Goal: Information Seeking & Learning: Learn about a topic

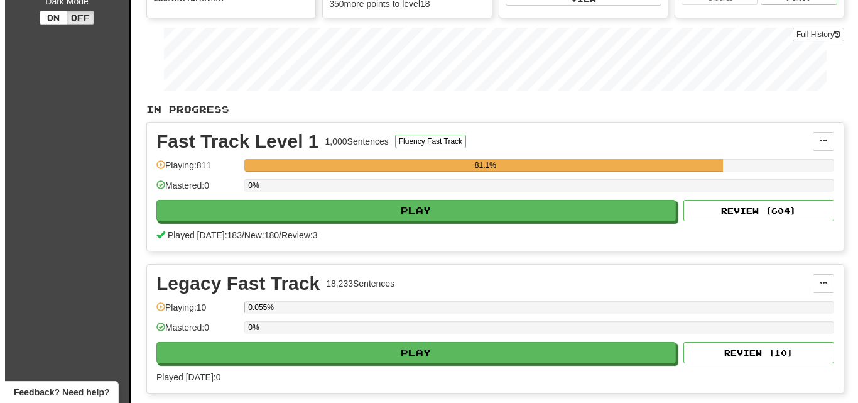
scroll to position [211, 0]
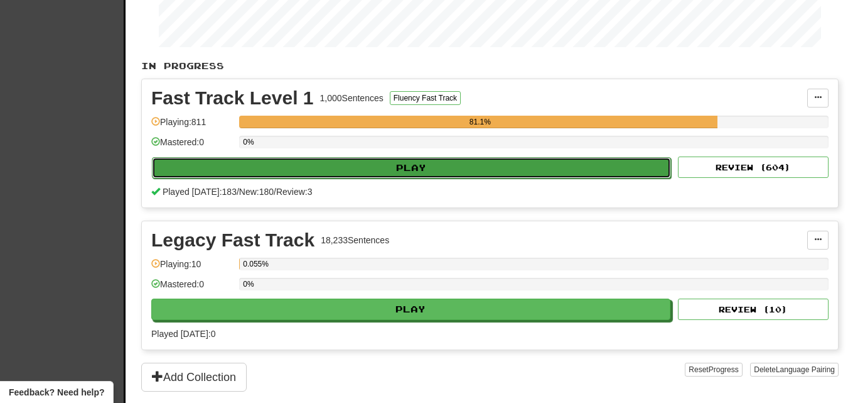
click at [329, 168] on button "Play" at bounding box center [411, 167] width 519 height 21
select select "**"
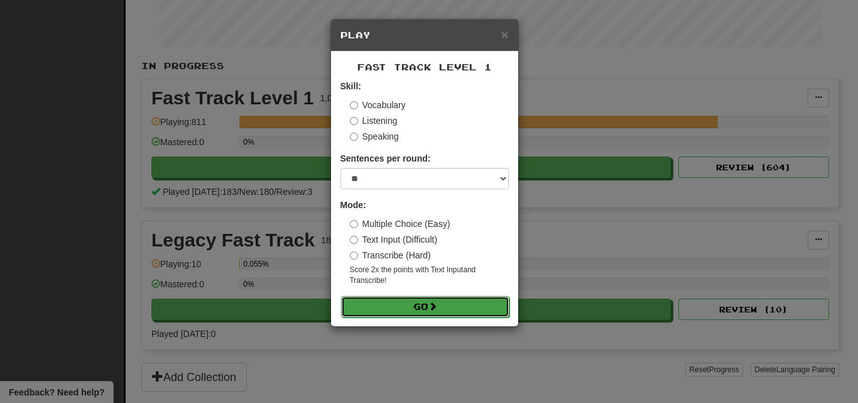
click at [411, 304] on button "Go" at bounding box center [425, 306] width 168 height 21
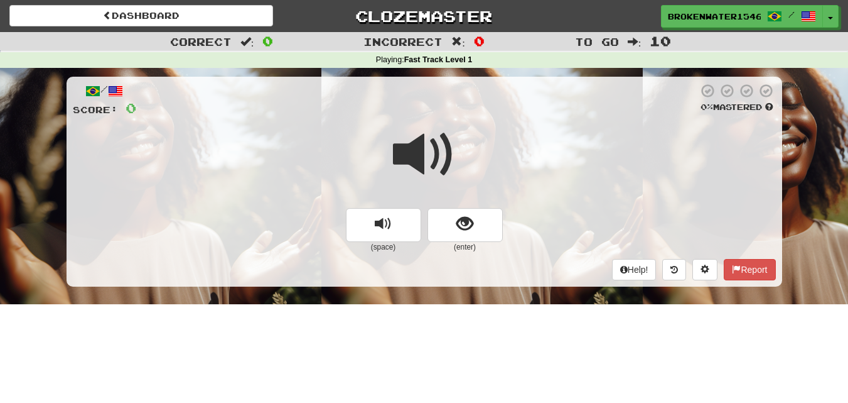
click at [406, 150] on span at bounding box center [424, 154] width 63 height 63
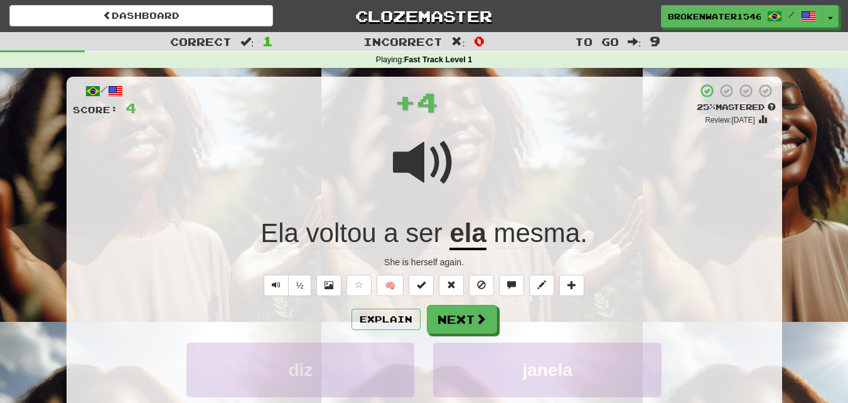
click at [344, 239] on span "voltou" at bounding box center [341, 233] width 70 height 30
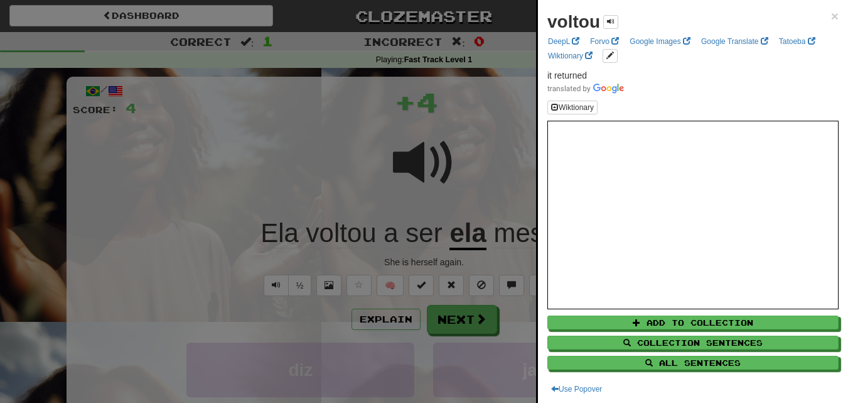
click at [305, 163] on div at bounding box center [424, 201] width 848 height 403
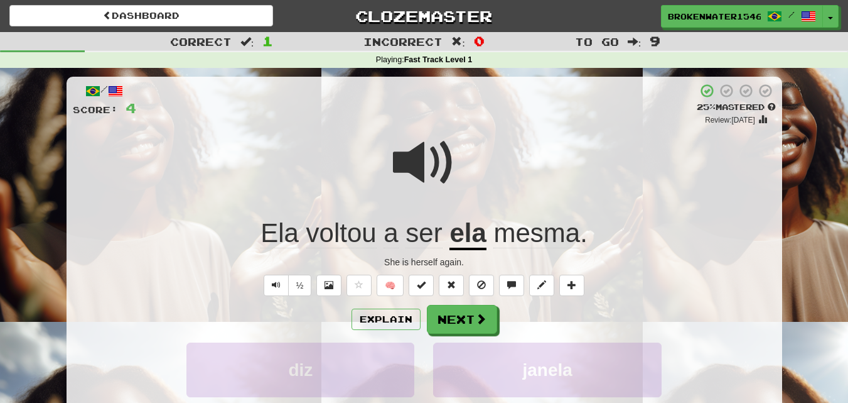
click at [305, 163] on div at bounding box center [424, 171] width 703 height 90
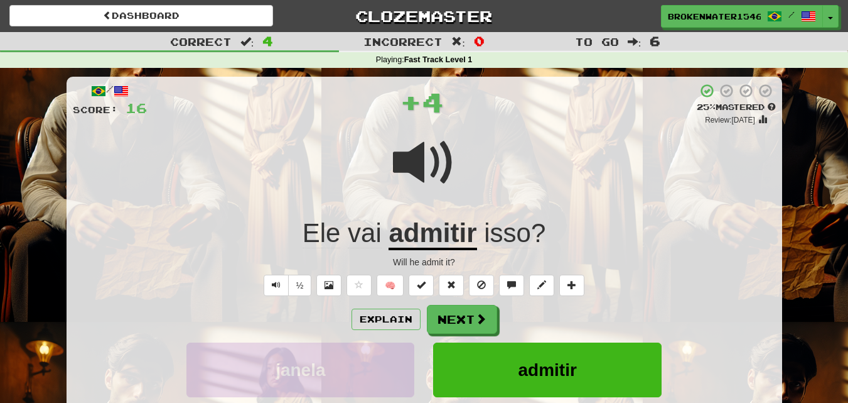
click at [424, 229] on u "admitir" at bounding box center [433, 234] width 88 height 32
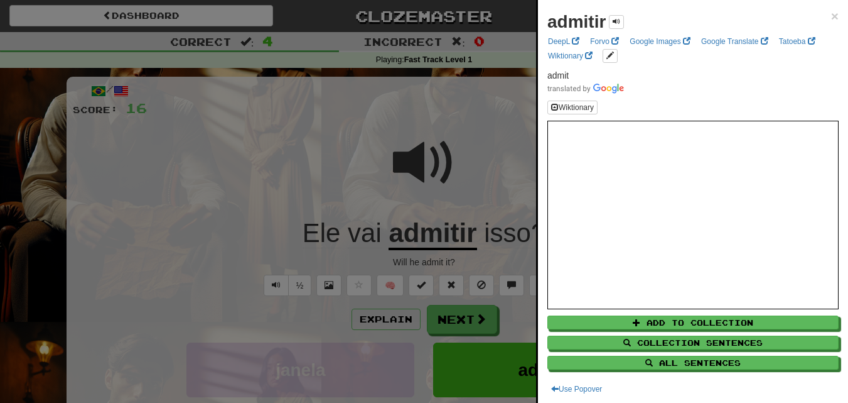
click at [291, 159] on div at bounding box center [424, 201] width 848 height 403
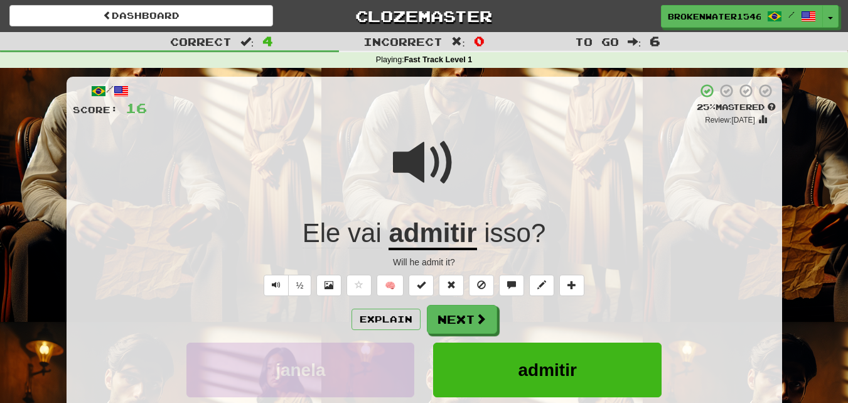
click at [414, 168] on span at bounding box center [424, 162] width 63 height 63
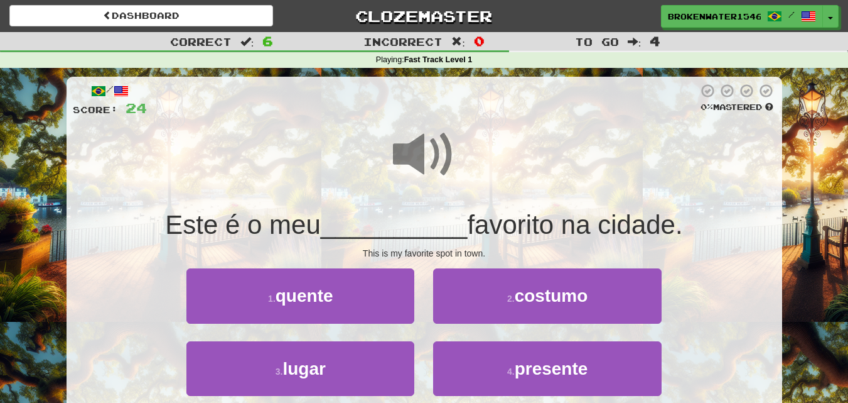
click at [414, 168] on span at bounding box center [424, 154] width 63 height 63
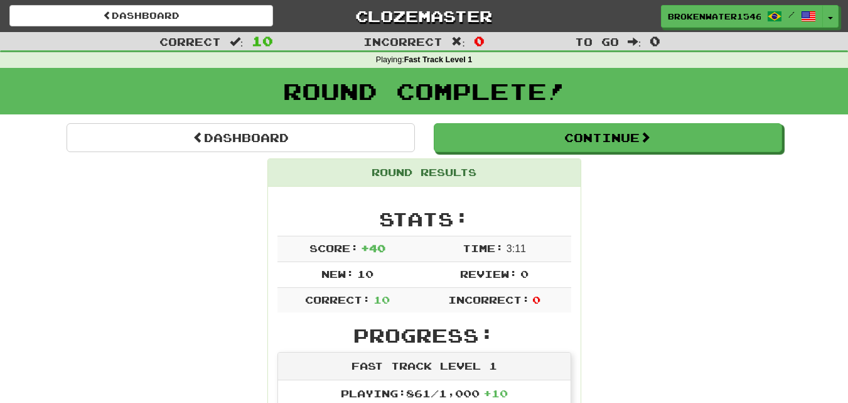
click at [477, 175] on div "Round Results" at bounding box center [424, 173] width 313 height 28
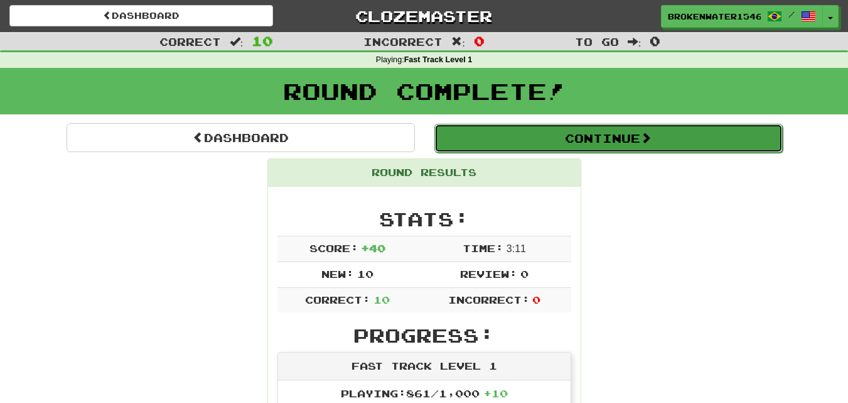
click at [478, 135] on button "Continue" at bounding box center [609, 138] width 349 height 29
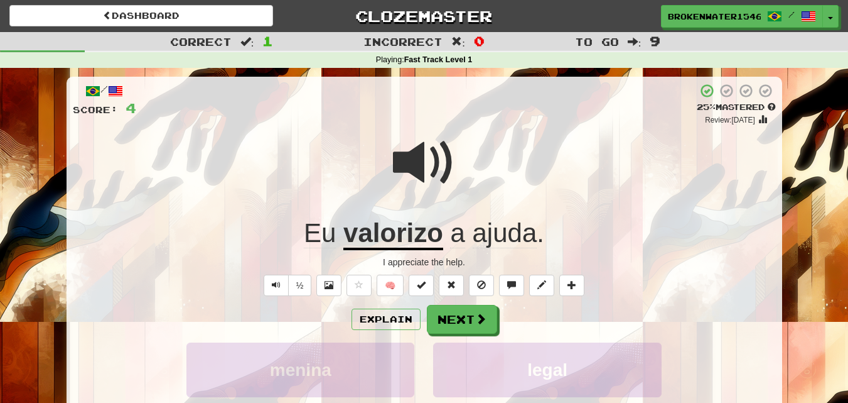
click at [428, 182] on span at bounding box center [424, 162] width 63 height 63
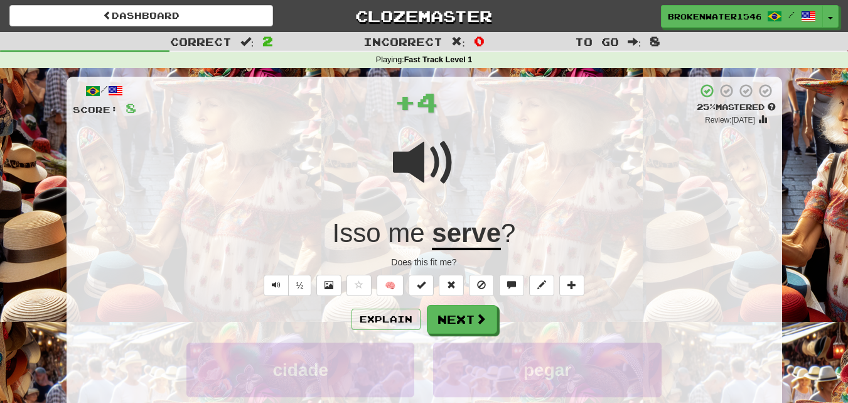
click at [462, 231] on u "serve" at bounding box center [466, 234] width 69 height 32
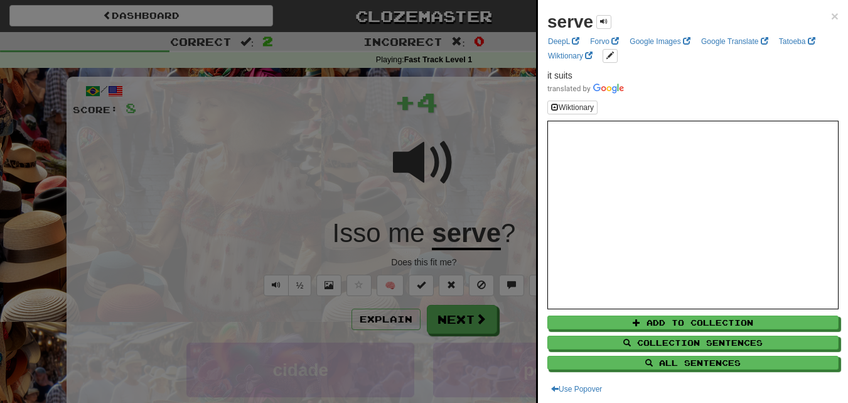
click at [296, 177] on div at bounding box center [424, 201] width 848 height 403
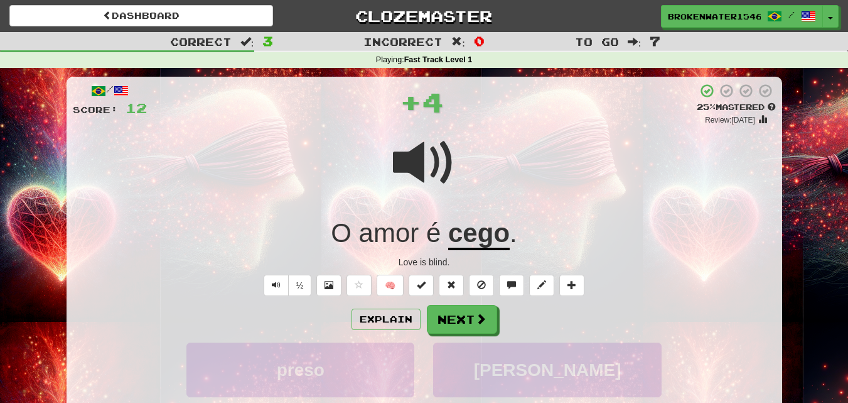
click at [460, 230] on u "cego" at bounding box center [479, 234] width 62 height 32
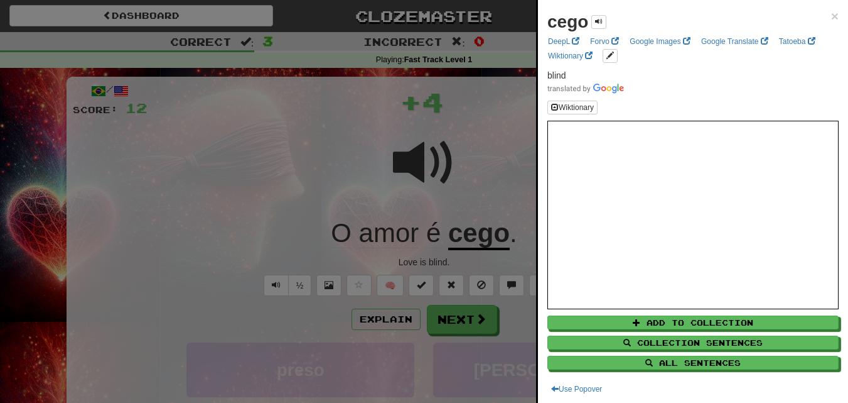
click at [229, 174] on div at bounding box center [424, 201] width 848 height 403
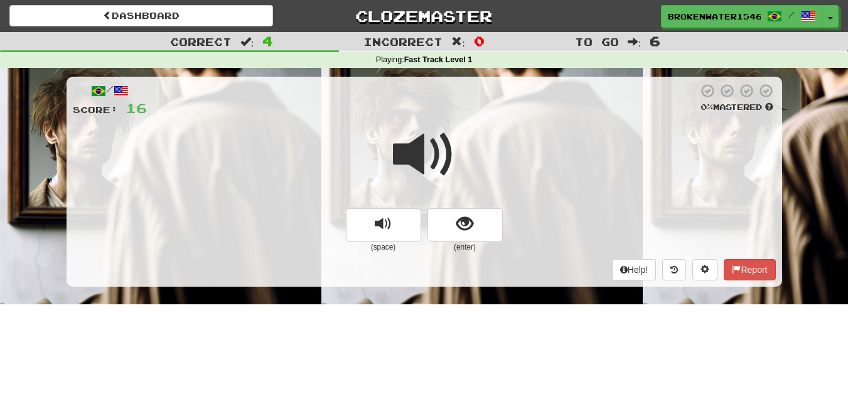
click at [415, 138] on span at bounding box center [424, 154] width 63 height 63
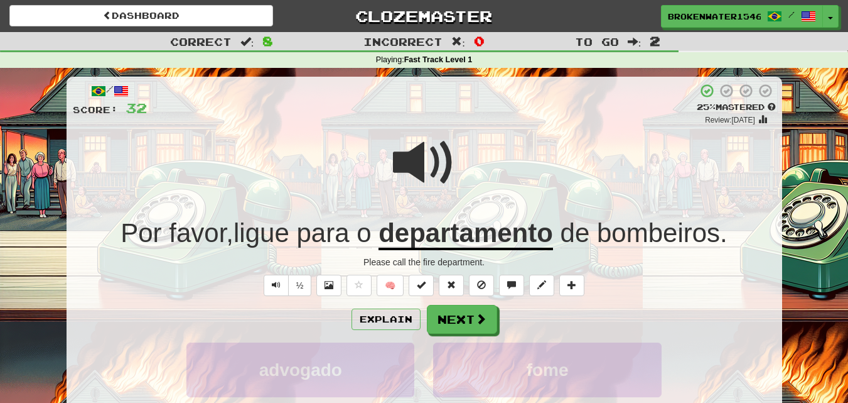
click at [683, 242] on span "bombeiros" at bounding box center [658, 233] width 123 height 30
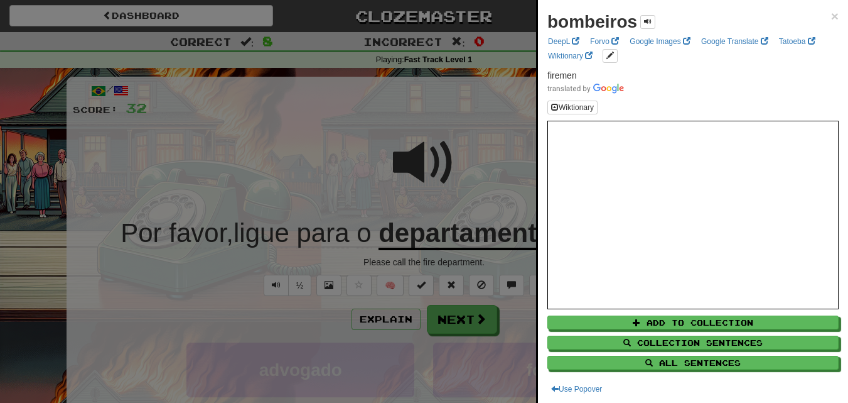
click at [341, 178] on div at bounding box center [424, 201] width 848 height 403
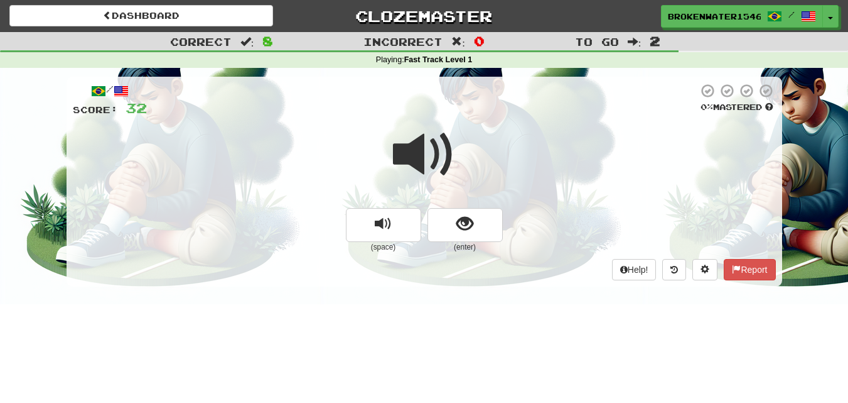
click at [423, 159] on span at bounding box center [424, 154] width 63 height 63
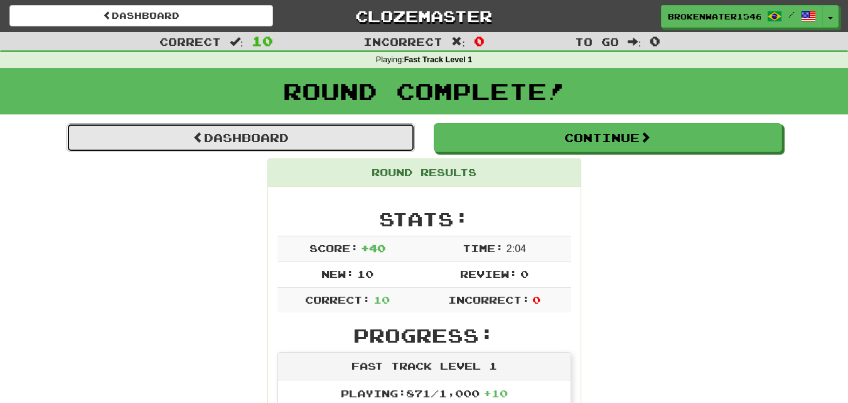
click at [365, 129] on link "Dashboard" at bounding box center [241, 137] width 349 height 29
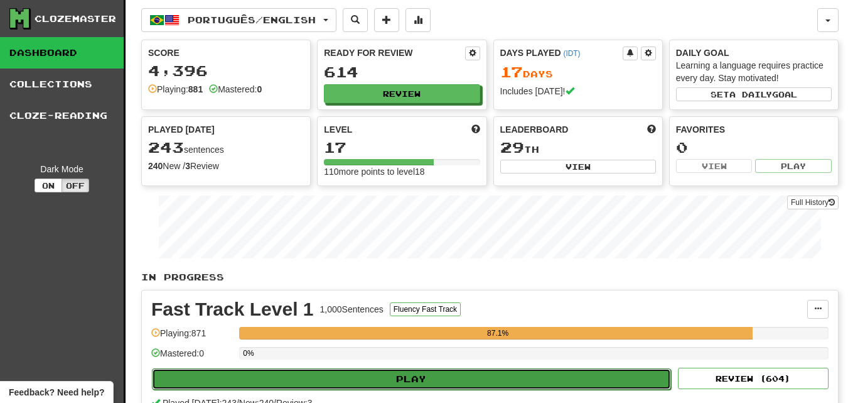
click at [524, 387] on button "Play" at bounding box center [411, 378] width 519 height 21
select select "**"
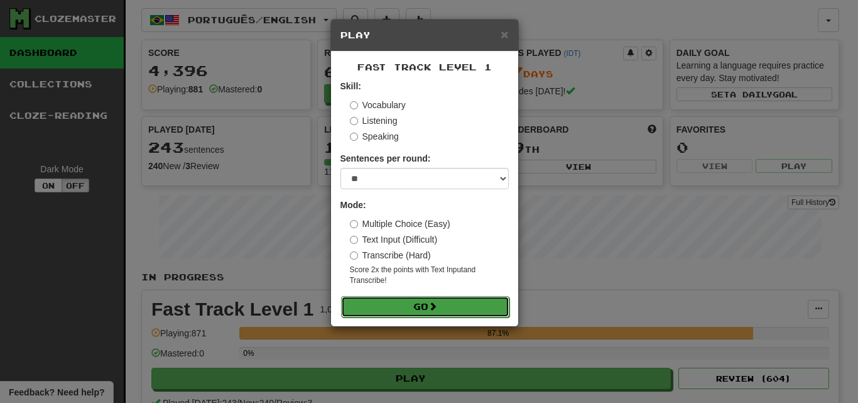
click at [443, 308] on button "Go" at bounding box center [425, 306] width 168 height 21
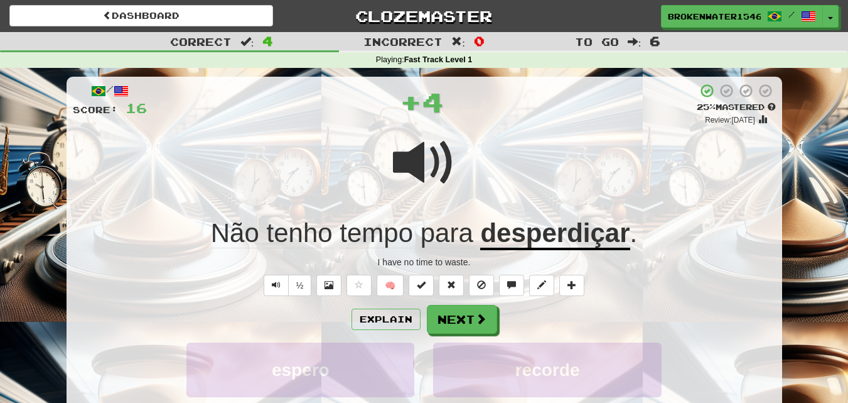
click at [557, 224] on u "desperdiçar" at bounding box center [554, 234] width 149 height 32
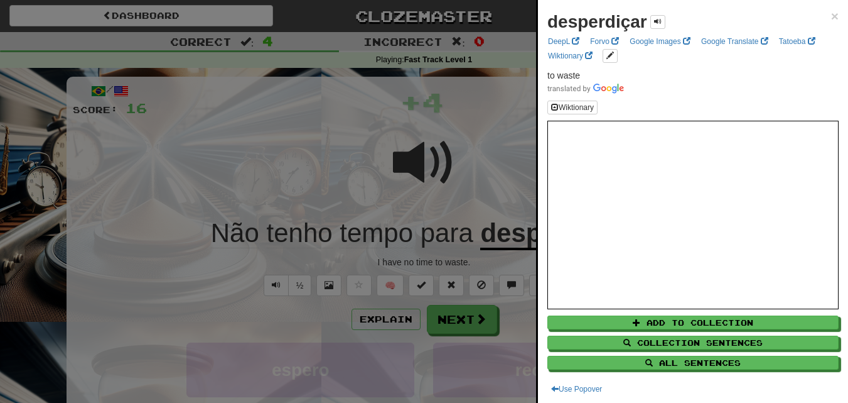
click at [354, 200] on div at bounding box center [424, 201] width 848 height 403
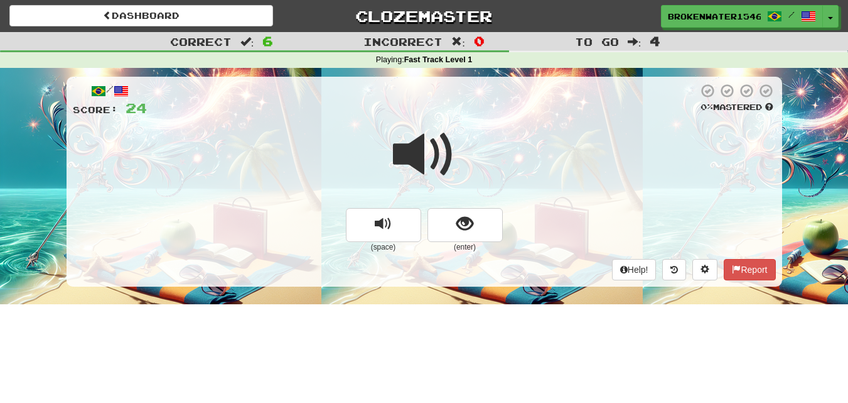
click at [408, 146] on span at bounding box center [424, 154] width 63 height 63
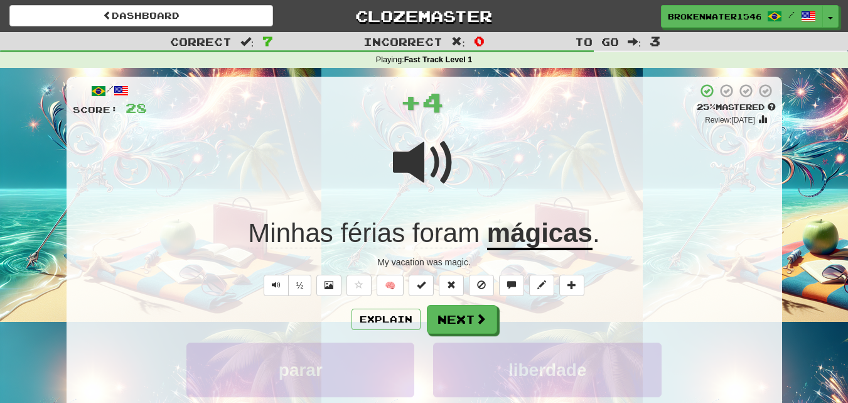
click at [445, 239] on span "foram" at bounding box center [446, 233] width 67 height 30
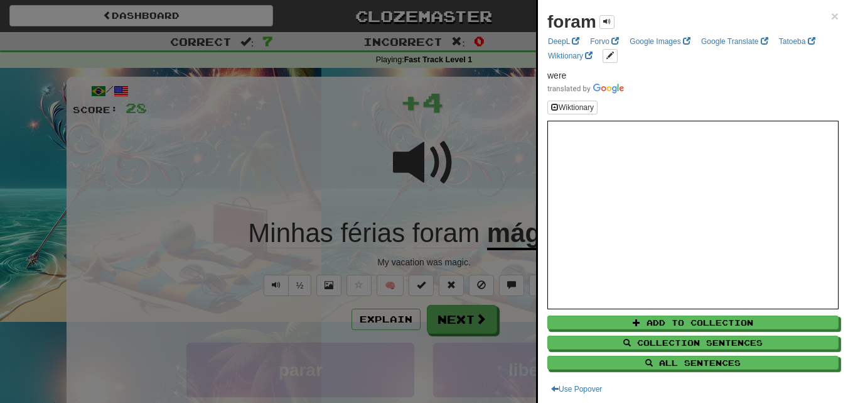
click at [322, 161] on div at bounding box center [424, 201] width 848 height 403
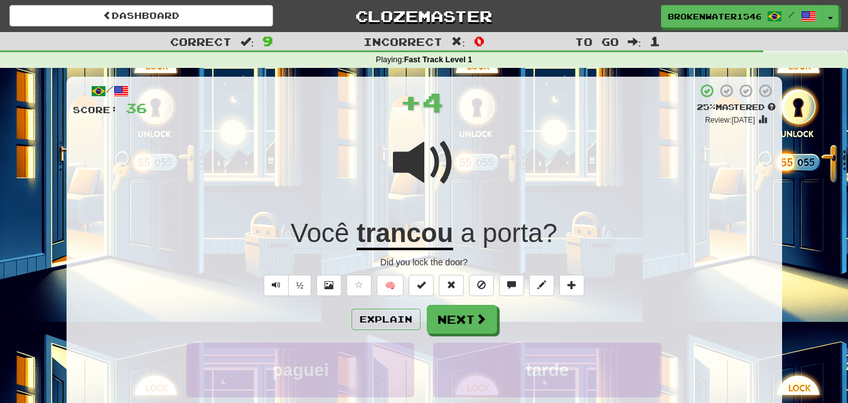
click at [383, 227] on u "trancou" at bounding box center [405, 234] width 97 height 32
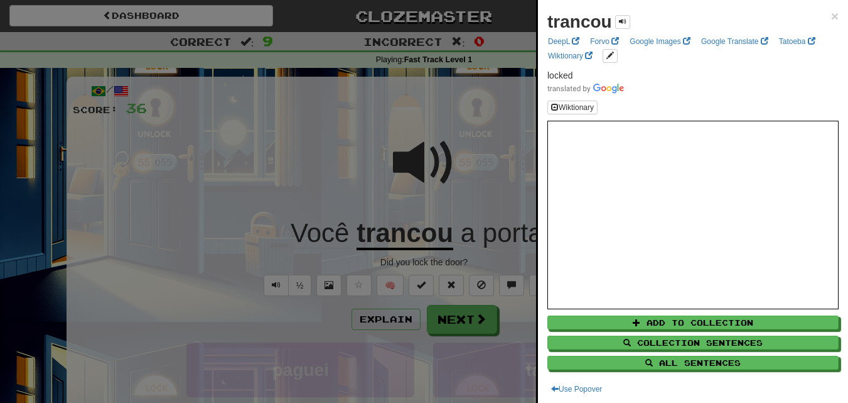
click at [308, 176] on div at bounding box center [424, 201] width 848 height 403
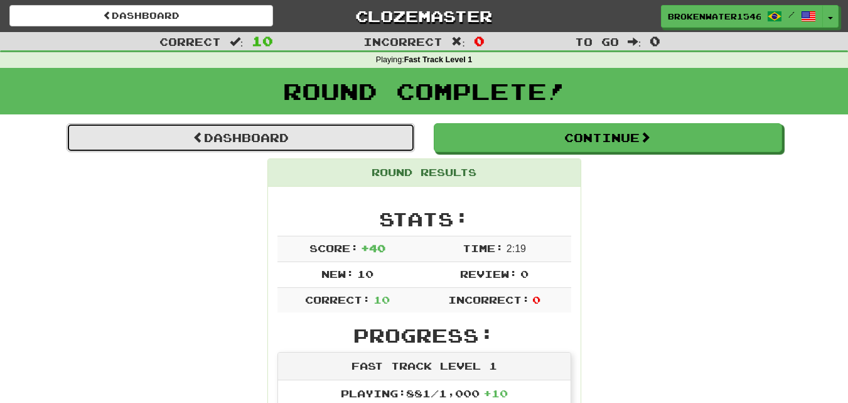
click at [316, 145] on link "Dashboard" at bounding box center [241, 137] width 349 height 29
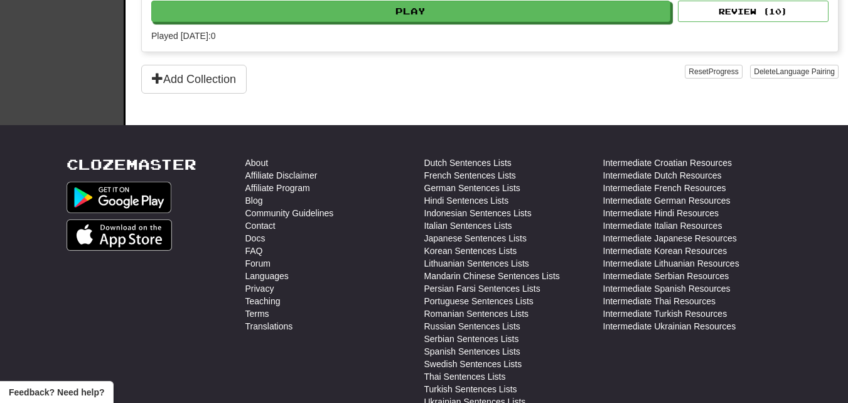
scroll to position [540, 0]
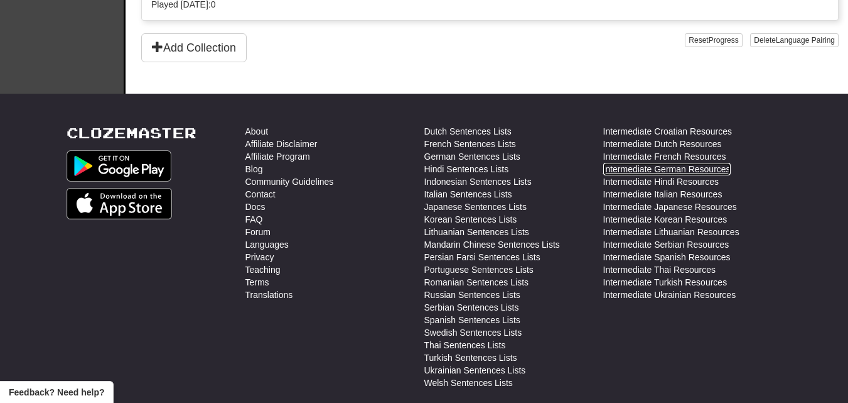
click at [689, 171] on link "Intermediate German Resources" at bounding box center [666, 169] width 127 height 13
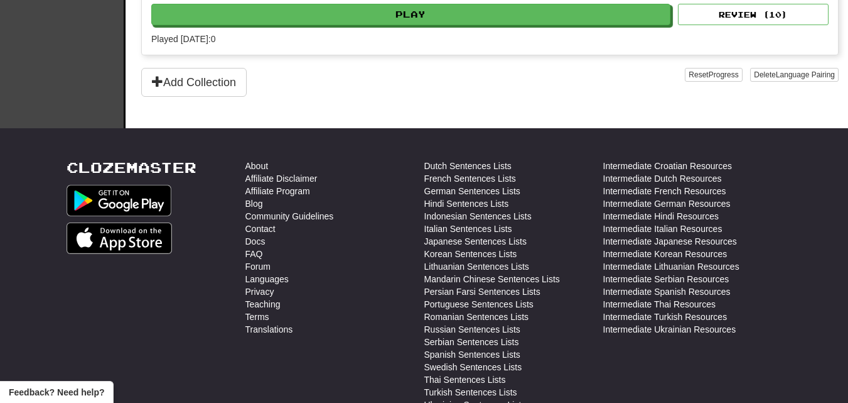
scroll to position [512, 0]
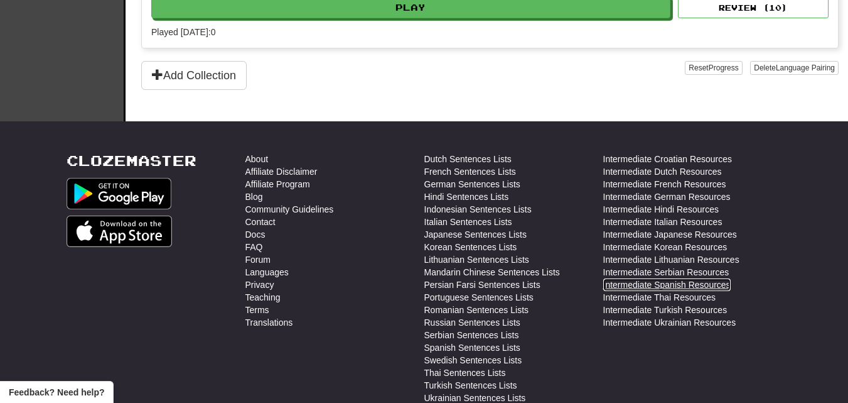
click at [727, 281] on link "Intermediate Spanish Resources" at bounding box center [666, 284] width 127 height 13
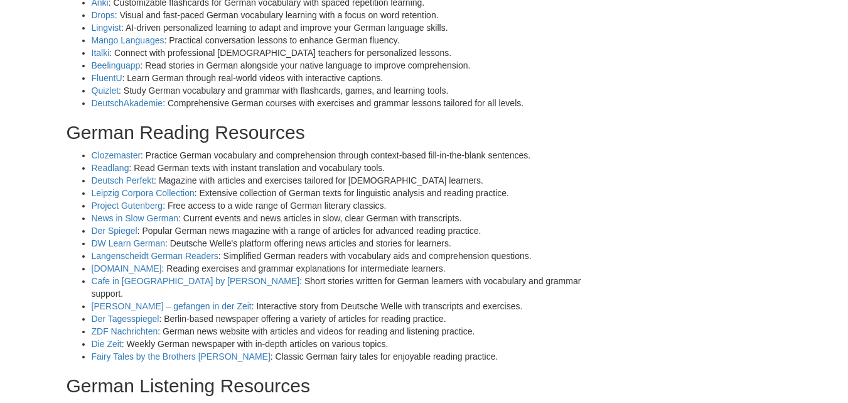
scroll to position [283, 0]
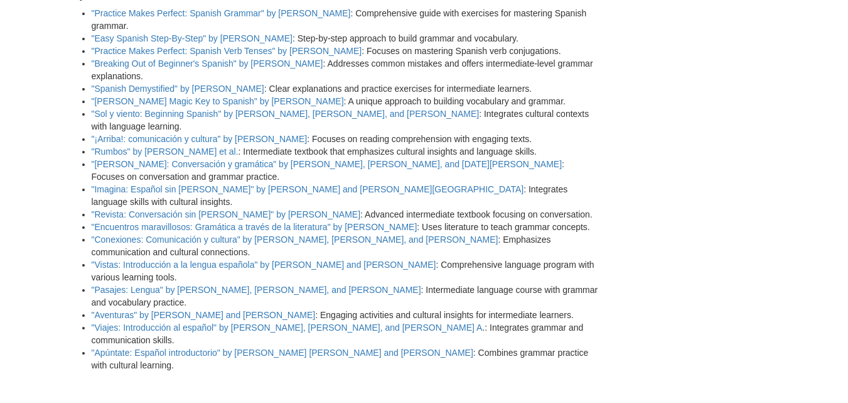
scroll to position [1825, 0]
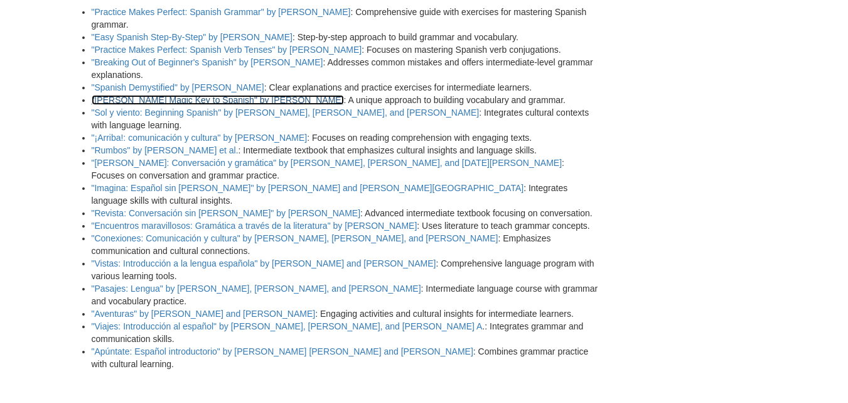
click at [222, 98] on link ""[PERSON_NAME] Magic Key to Spanish" by [PERSON_NAME]" at bounding box center [218, 100] width 252 height 10
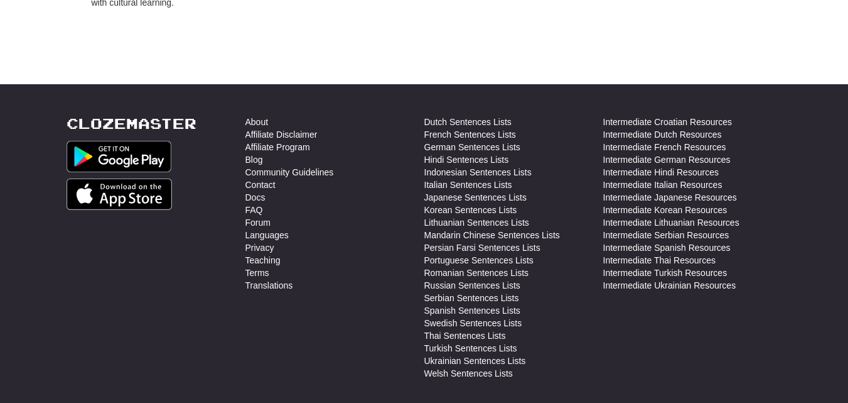
scroll to position [2202, 0]
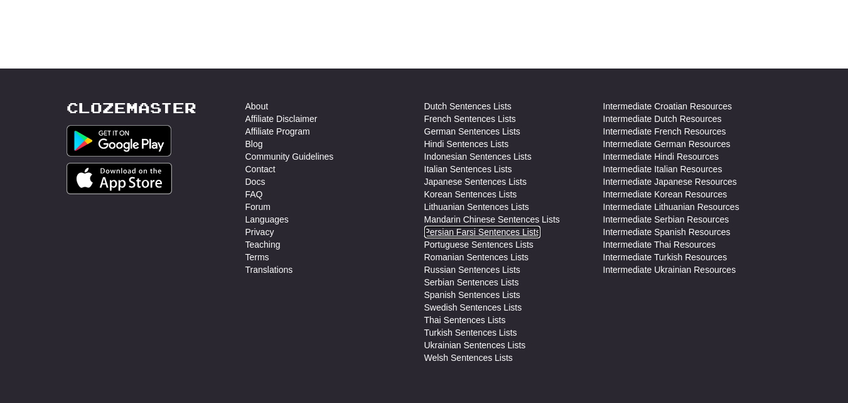
click at [472, 225] on link "Persian Farsi Sentences Lists" at bounding box center [482, 231] width 116 height 13
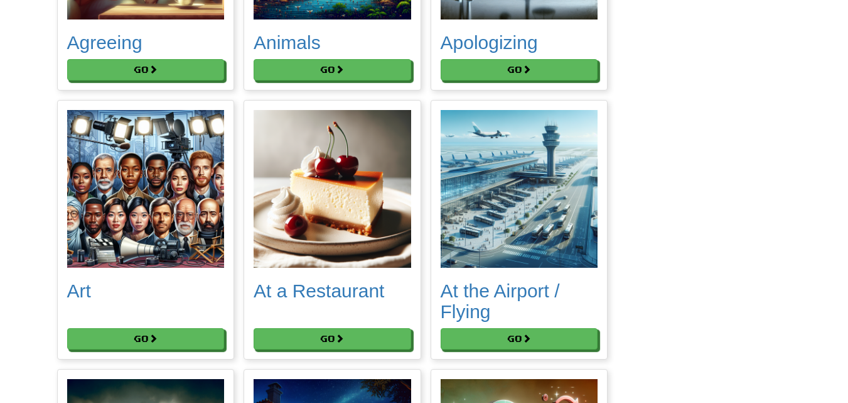
scroll to position [377, 0]
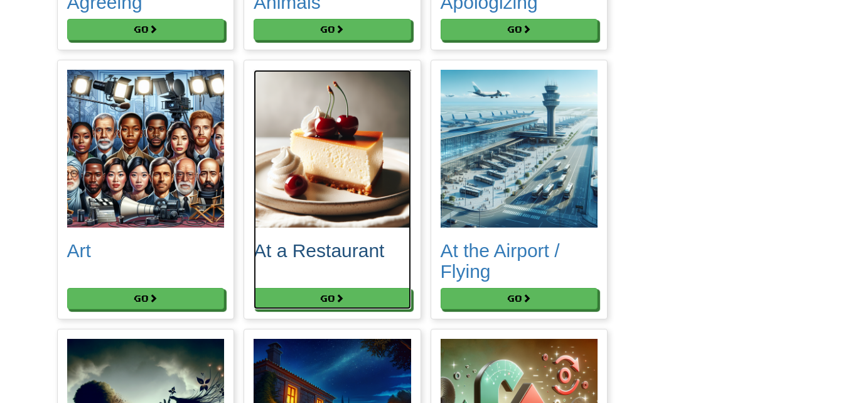
click at [359, 129] on img at bounding box center [333, 149] width 158 height 158
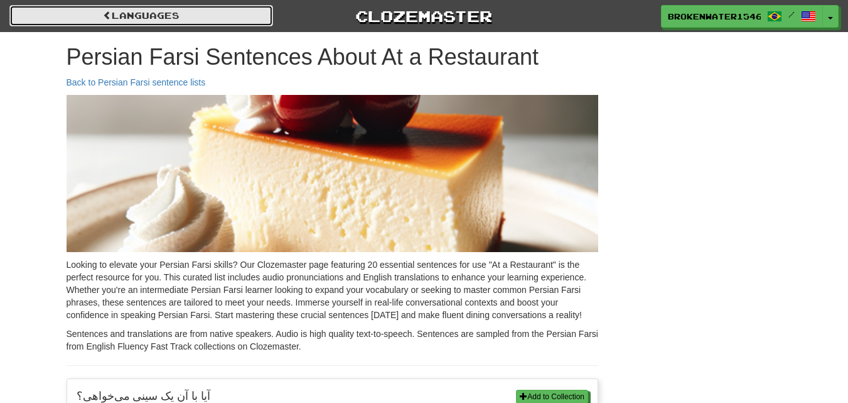
click at [237, 7] on link "Languages" at bounding box center [141, 15] width 264 height 21
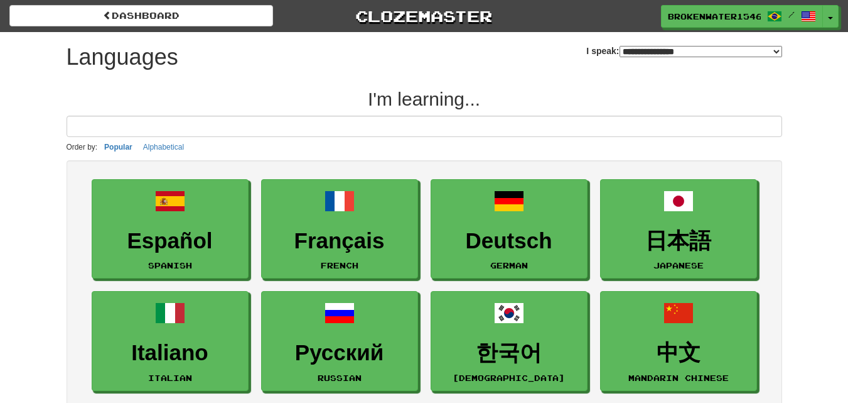
select select "*******"
click at [829, 19] on span "button" at bounding box center [831, 19] width 5 height 3
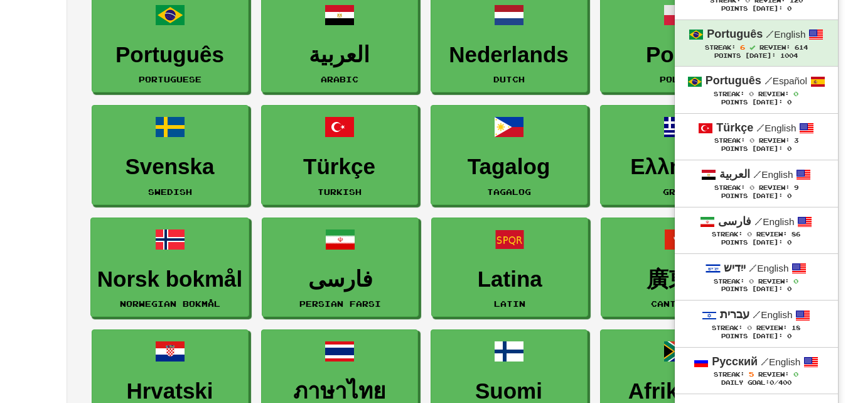
scroll to position [414, 0]
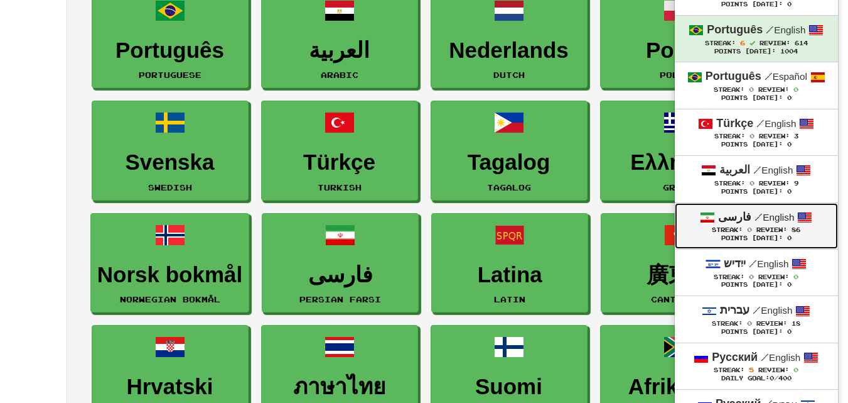
click at [760, 226] on span "Review:" at bounding box center [772, 229] width 31 height 7
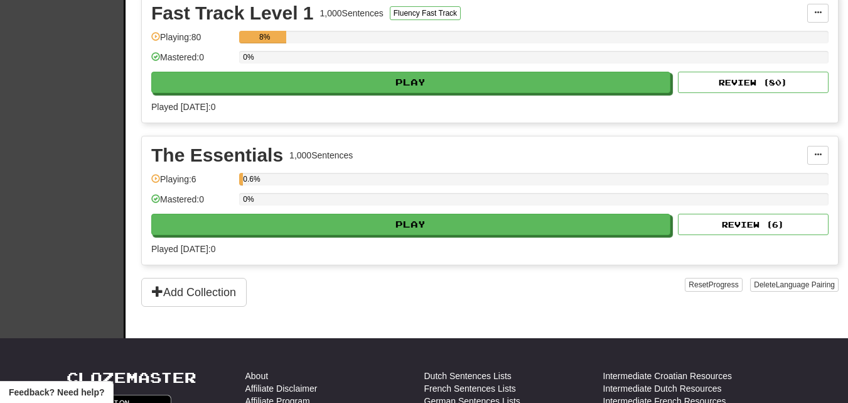
scroll to position [298, 0]
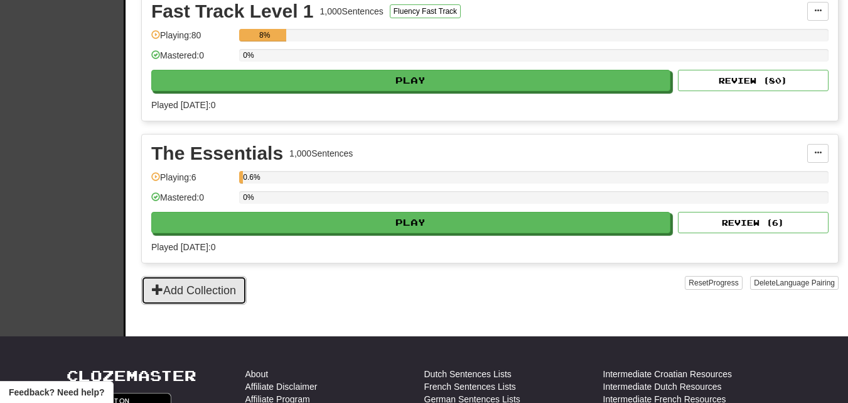
click at [192, 292] on button "Add Collection" at bounding box center [193, 290] width 105 height 29
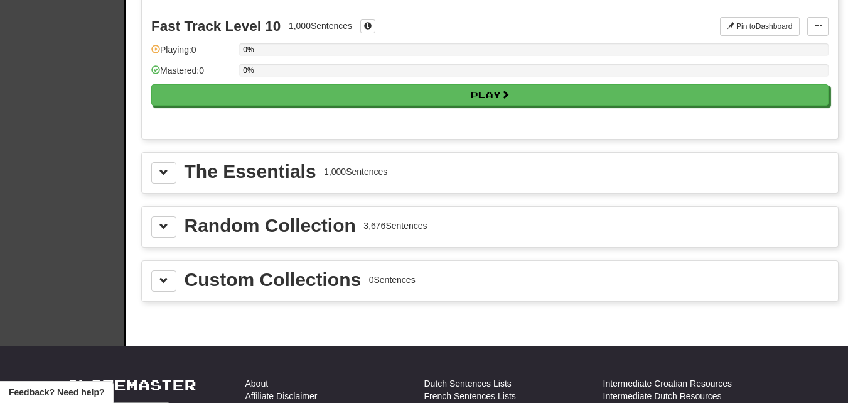
scroll to position [1284, 0]
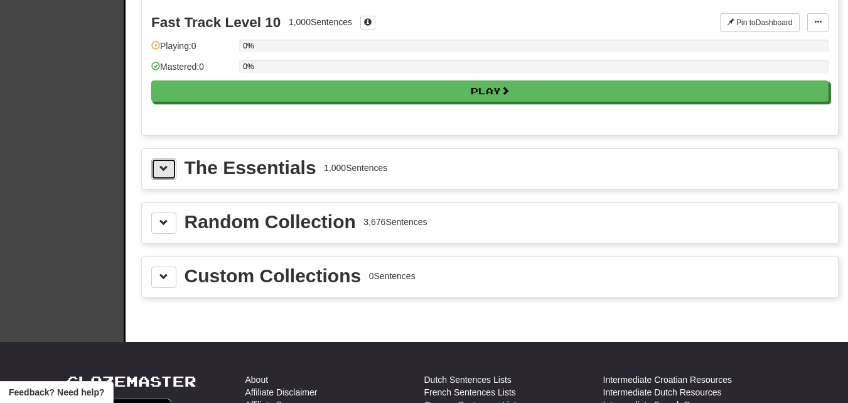
click at [161, 166] on span at bounding box center [163, 168] width 9 height 9
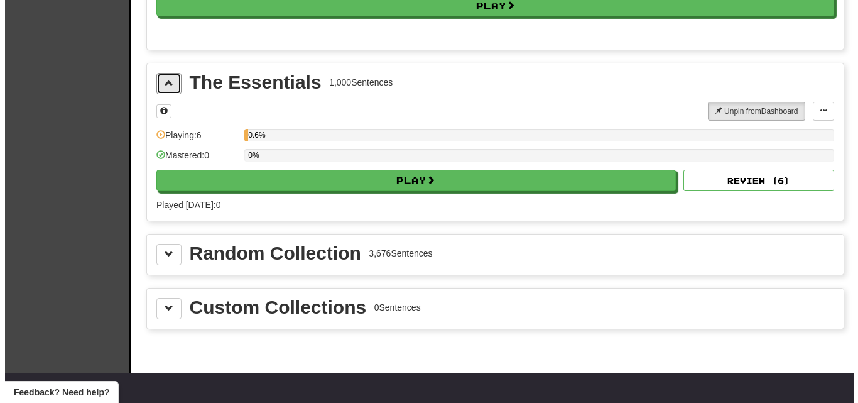
scroll to position [1344, 0]
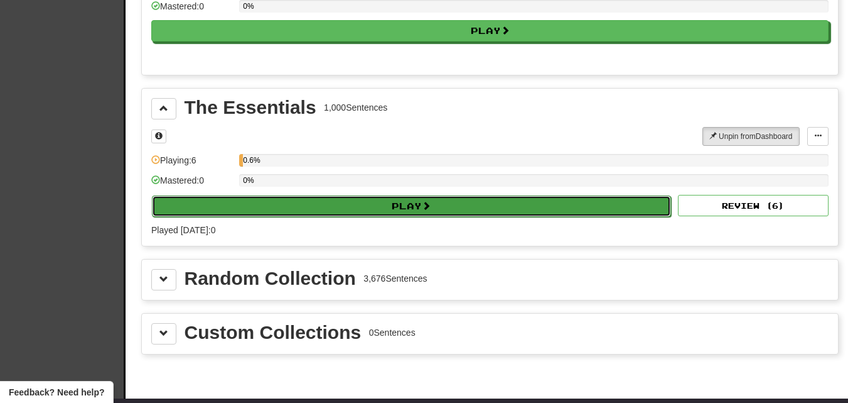
click at [448, 206] on button "Play" at bounding box center [411, 205] width 519 height 21
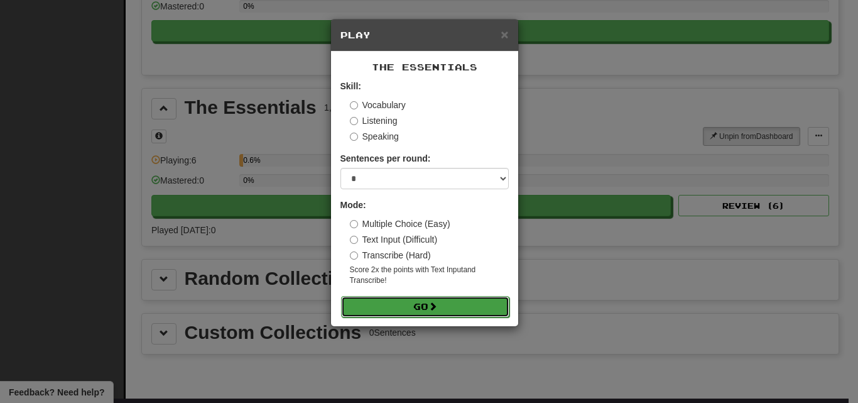
click at [430, 307] on button "Go" at bounding box center [425, 306] width 168 height 21
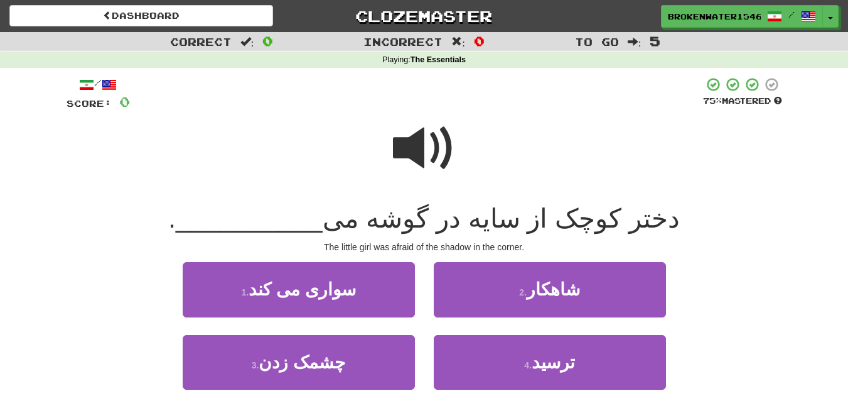
click at [435, 136] on span at bounding box center [424, 148] width 63 height 63
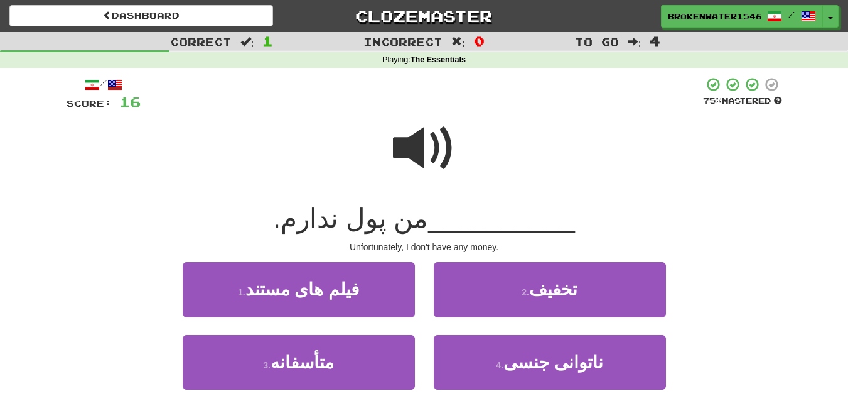
click at [430, 163] on span at bounding box center [424, 148] width 63 height 63
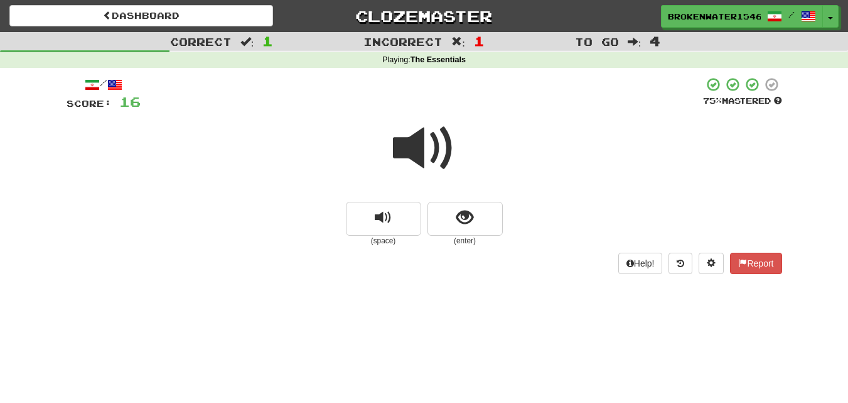
click at [426, 151] on span at bounding box center [424, 148] width 63 height 63
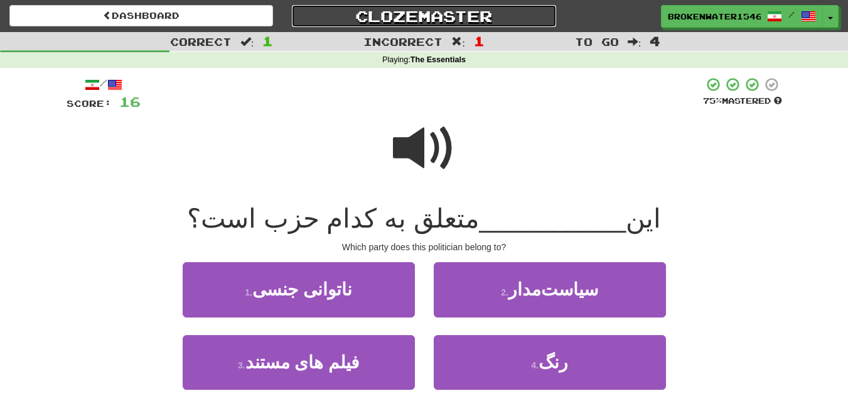
click at [438, 13] on link "Clozemaster" at bounding box center [424, 16] width 264 height 22
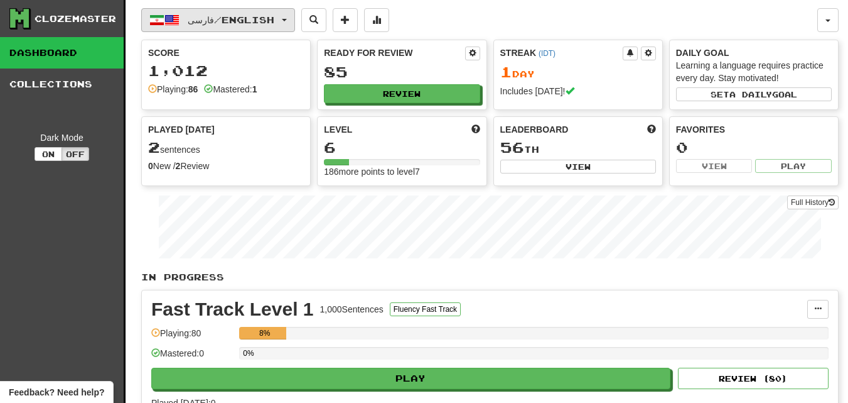
click at [274, 19] on span "فارسی / English" at bounding box center [231, 19] width 87 height 11
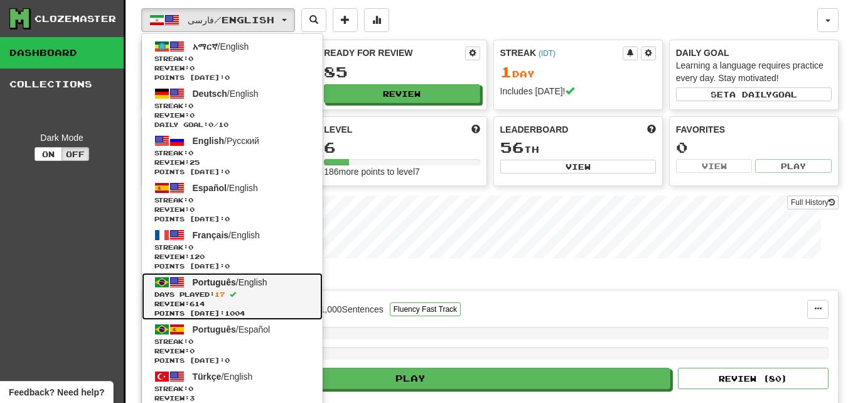
click at [236, 293] on span at bounding box center [233, 294] width 6 height 6
